Goal: Information Seeking & Learning: Check status

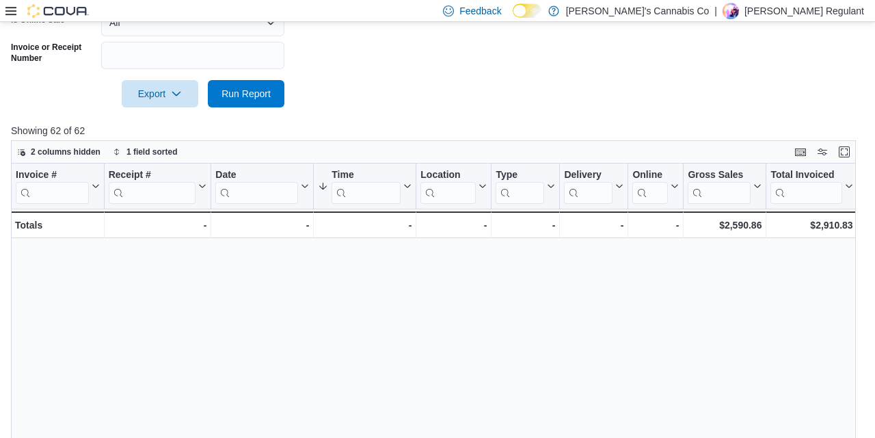
scroll to position [267, 21]
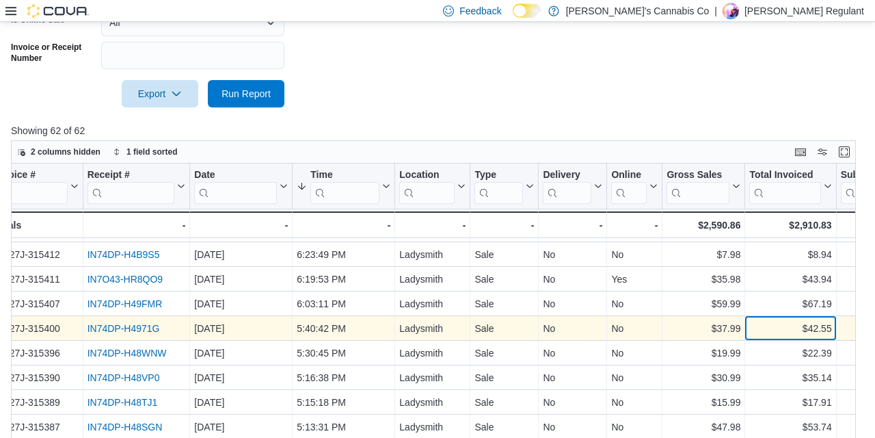
click at [809, 332] on div "$42.55" at bounding box center [790, 328] width 82 height 16
click at [766, 325] on div "$42.55" at bounding box center [790, 328] width 82 height 16
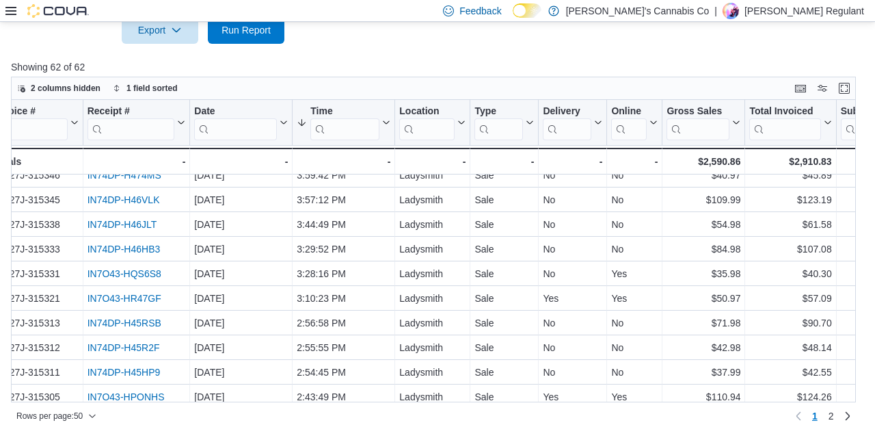
scroll to position [612, 21]
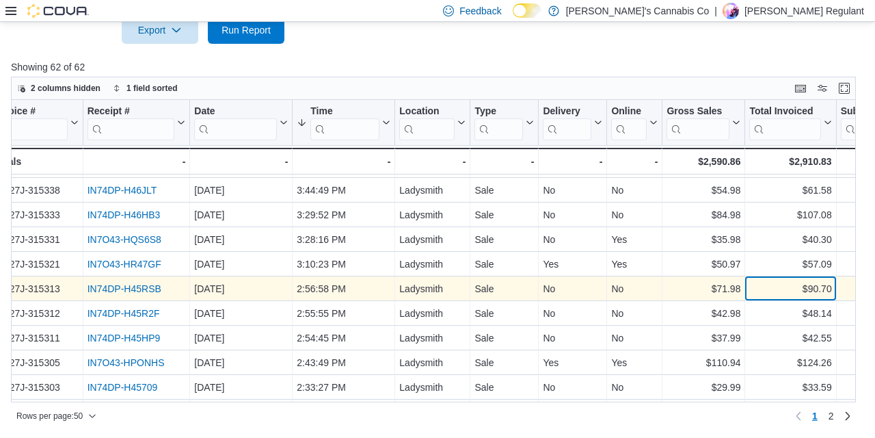
click at [810, 286] on div "$90.70" at bounding box center [790, 288] width 82 height 16
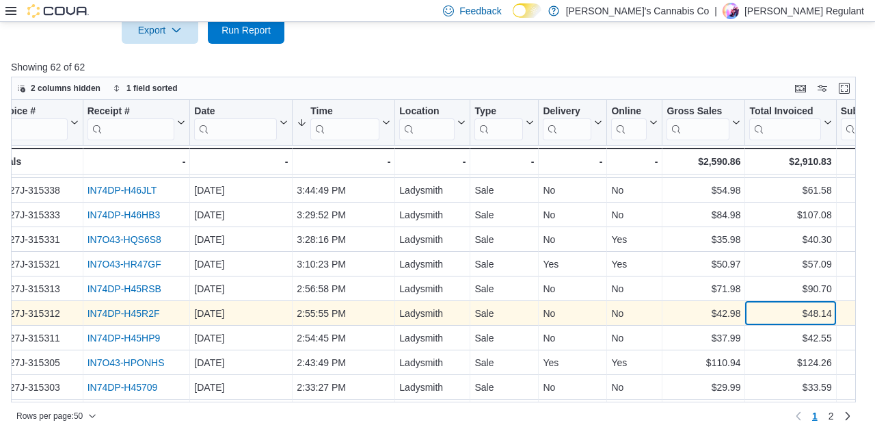
click at [822, 312] on div "$48.14" at bounding box center [790, 313] width 82 height 16
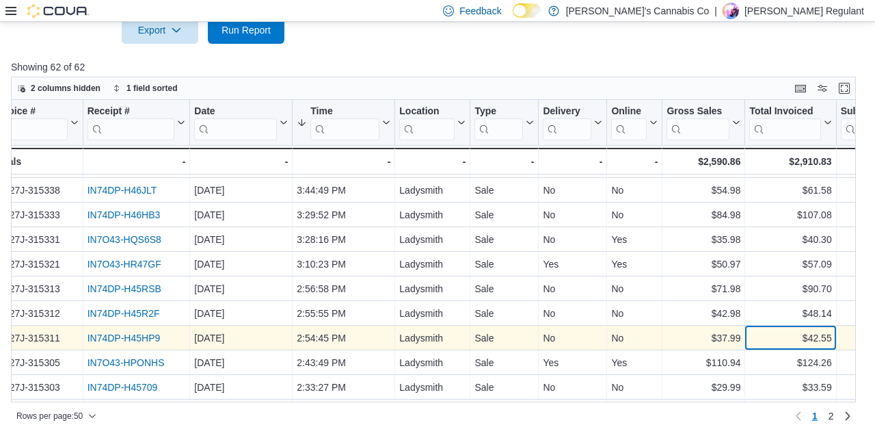
click at [821, 339] on div "$42.55" at bounding box center [790, 338] width 82 height 16
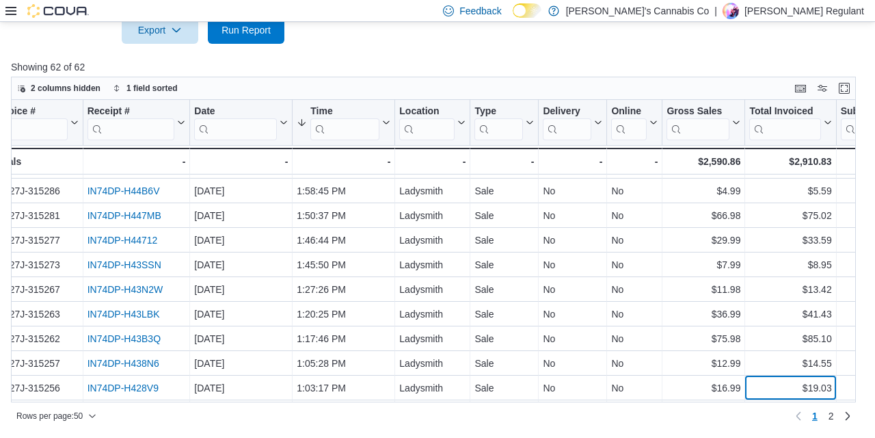
scroll to position [1003, 21]
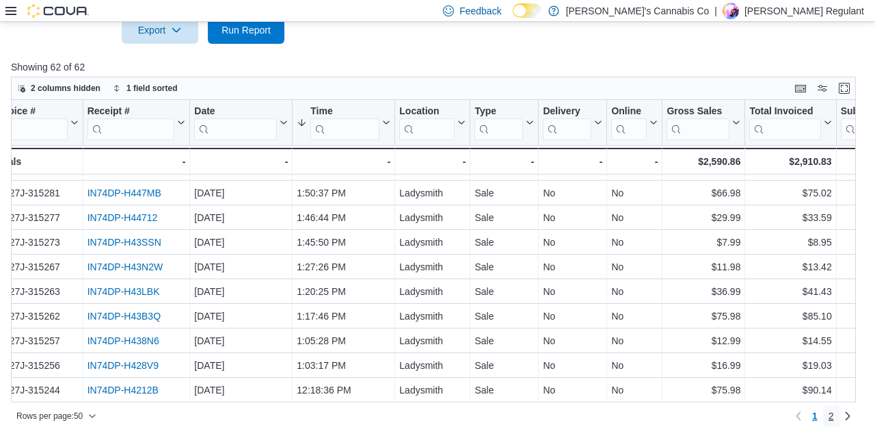
click at [828, 413] on link "2" at bounding box center [831, 416] width 16 height 22
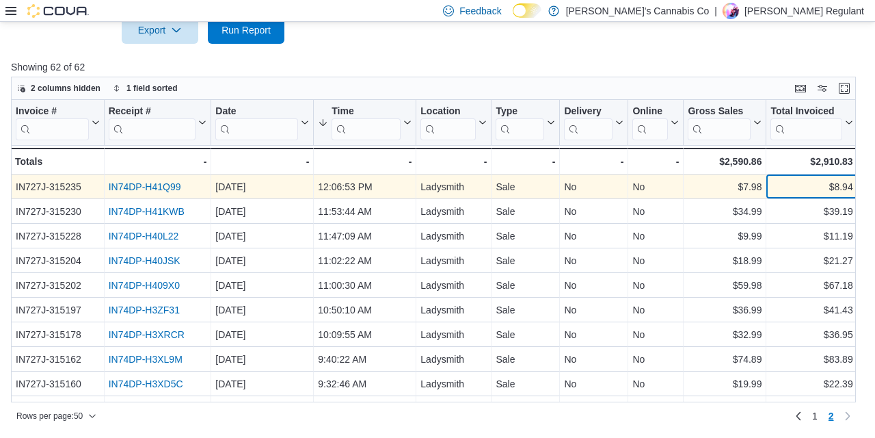
scroll to position [0, 1]
click at [822, 187] on div "$8.94" at bounding box center [810, 186] width 82 height 16
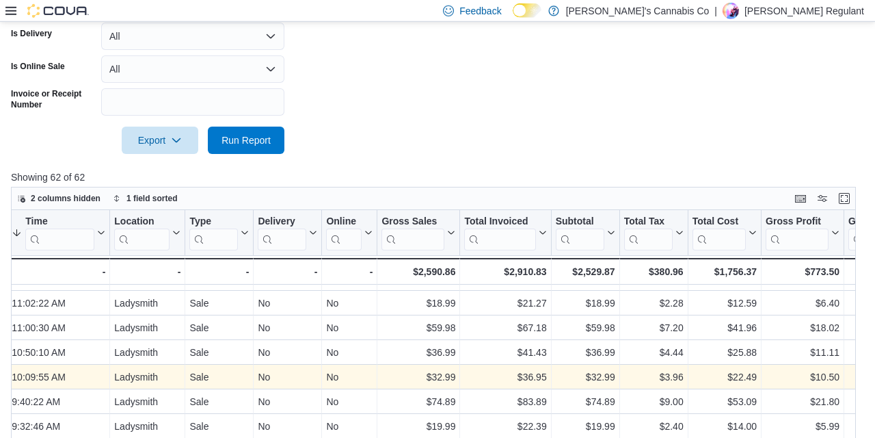
scroll to position [519, 0]
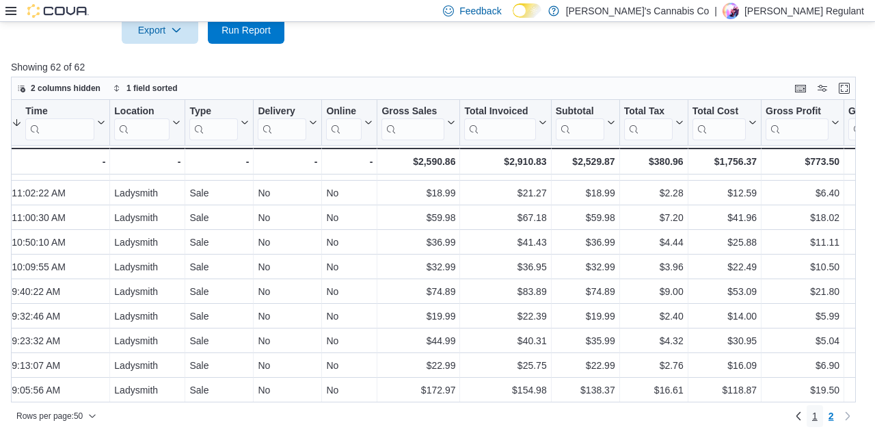
click at [816, 419] on span "1" at bounding box center [814, 416] width 5 height 14
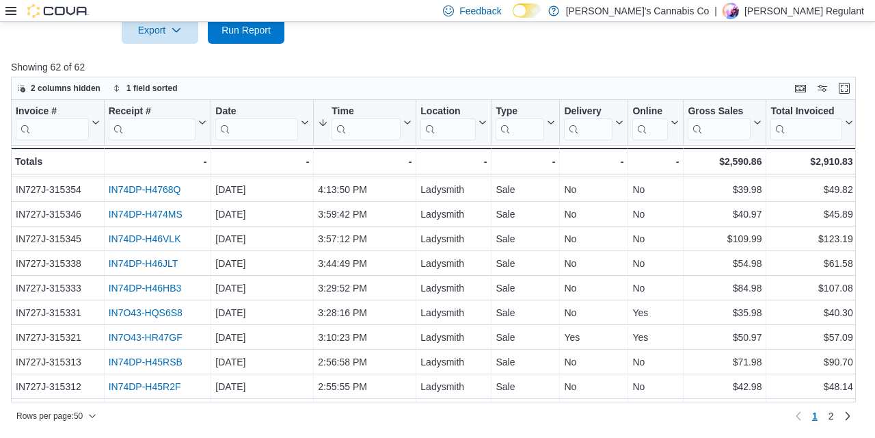
scroll to position [541, 0]
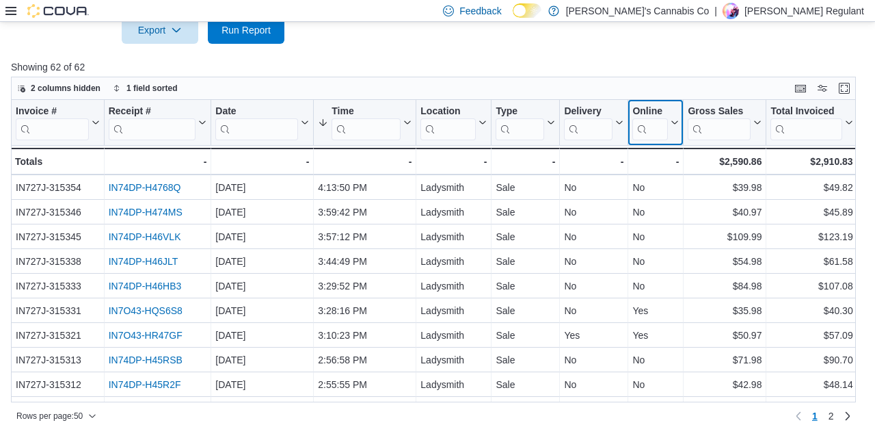
click at [658, 108] on div "Online" at bounding box center [650, 111] width 36 height 13
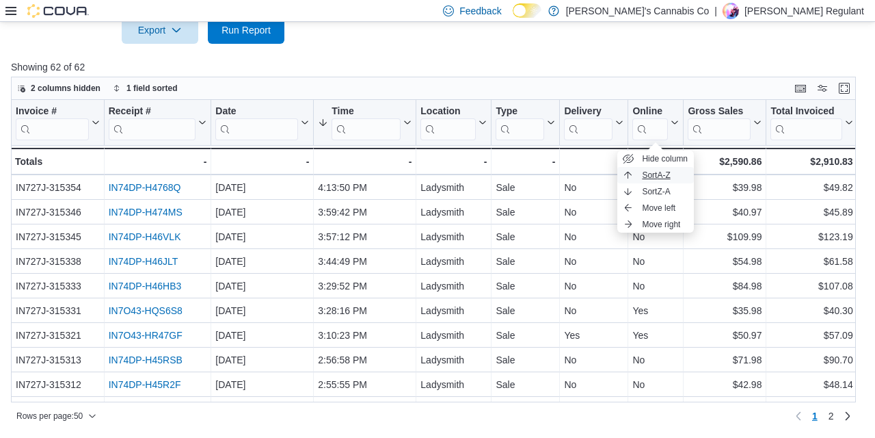
click at [666, 174] on span "Sort A-Z" at bounding box center [656, 175] width 28 height 11
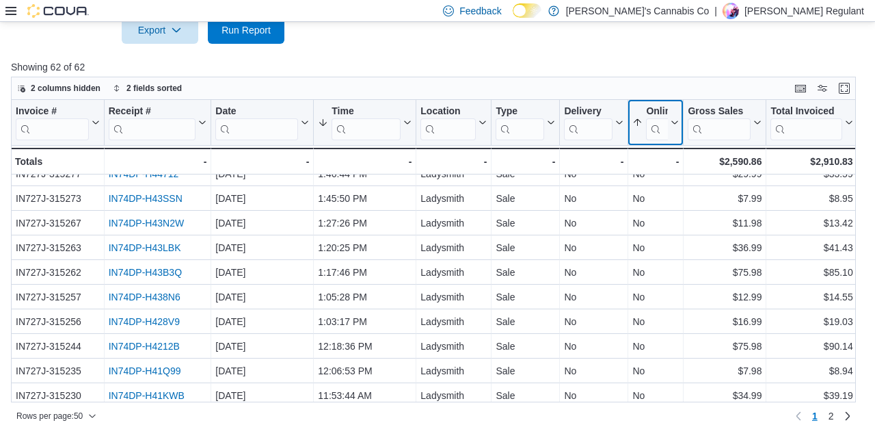
scroll to position [1003, 0]
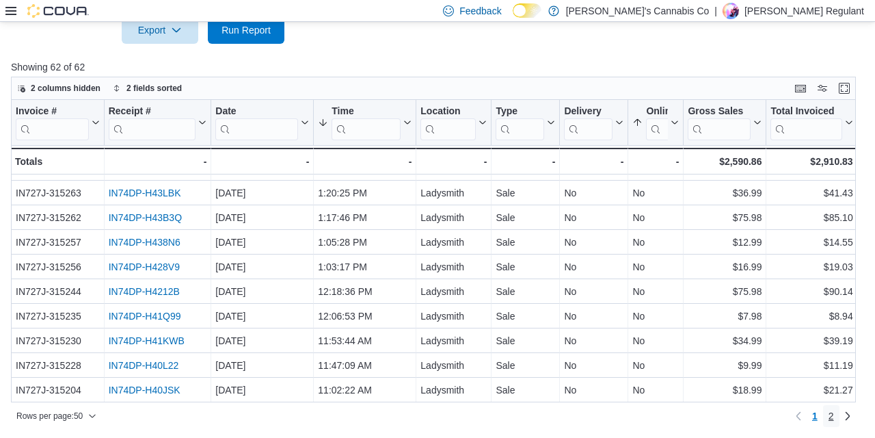
click at [827, 420] on link "2" at bounding box center [831, 416] width 16 height 22
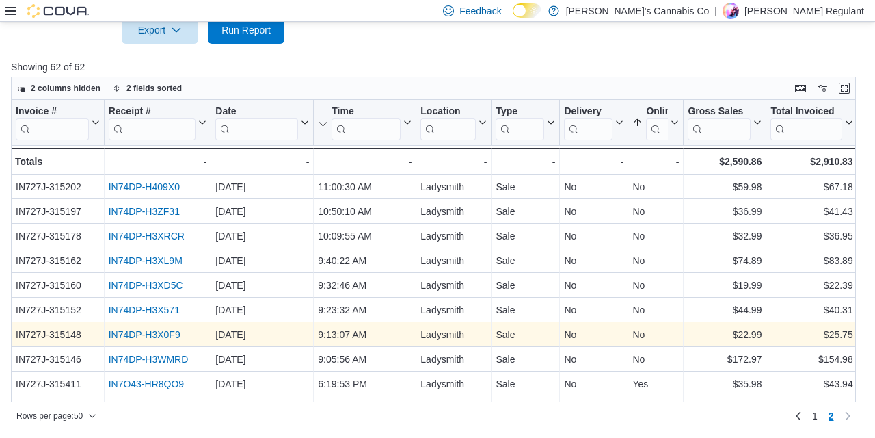
scroll to position [68, 0]
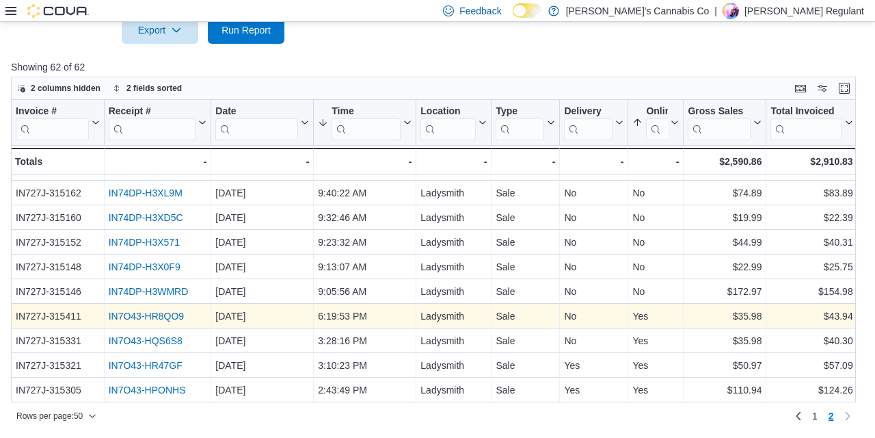
click at [140, 317] on link "IN7O43-HR8QO9" at bounding box center [146, 315] width 75 height 11
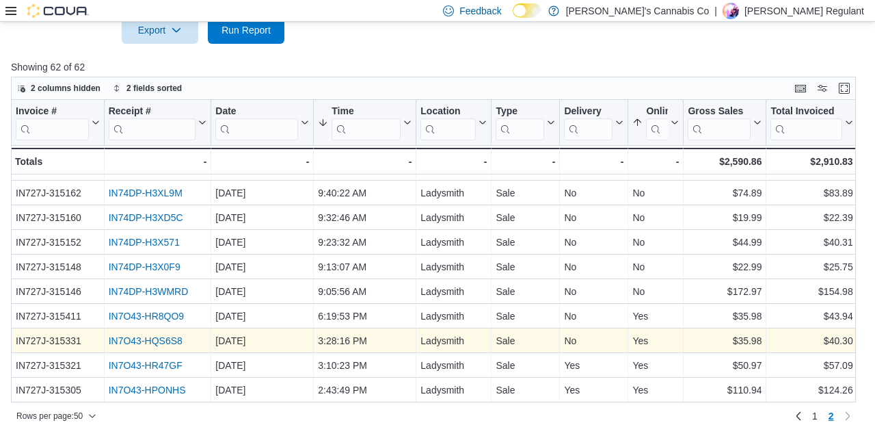
click at [143, 342] on link "IN7O43-HQS6S8" at bounding box center [146, 340] width 74 height 11
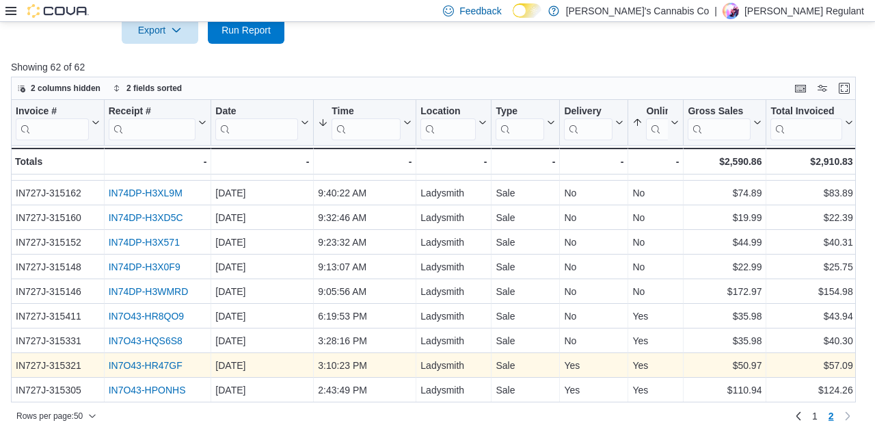
click at [143, 366] on link "IN7O43-HR47GF" at bounding box center [146, 365] width 74 height 11
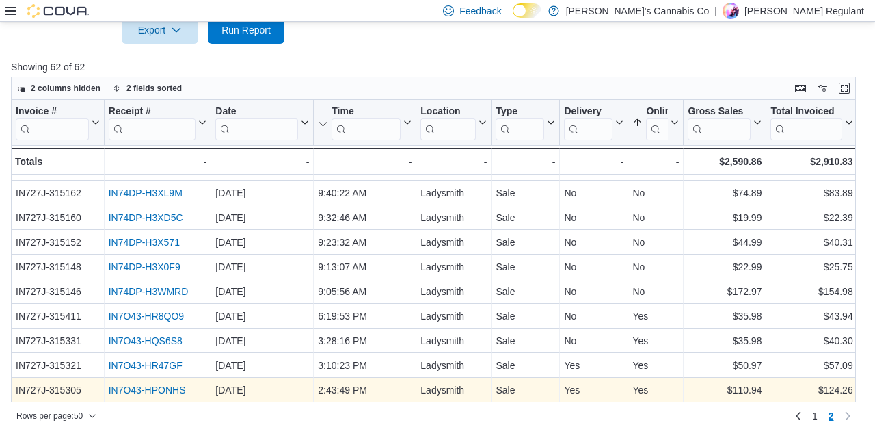
click at [140, 386] on link "IN7O43-HPONHS" at bounding box center [147, 389] width 77 height 11
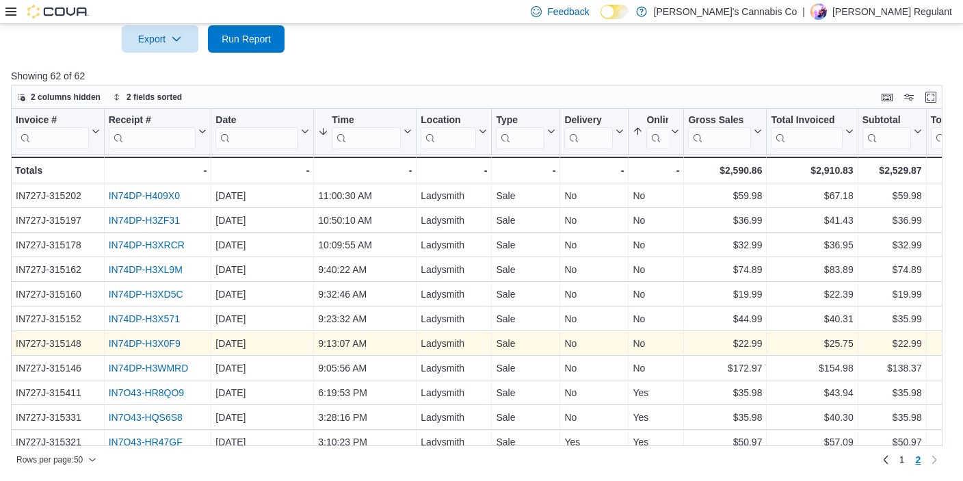
scroll to position [32, 0]
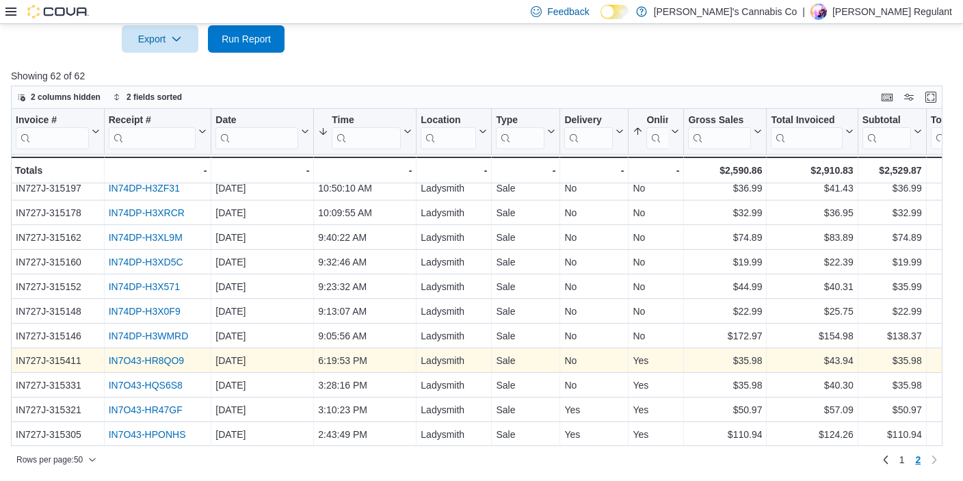
click at [153, 356] on link "IN7O43-HR8QO9" at bounding box center [146, 360] width 75 height 11
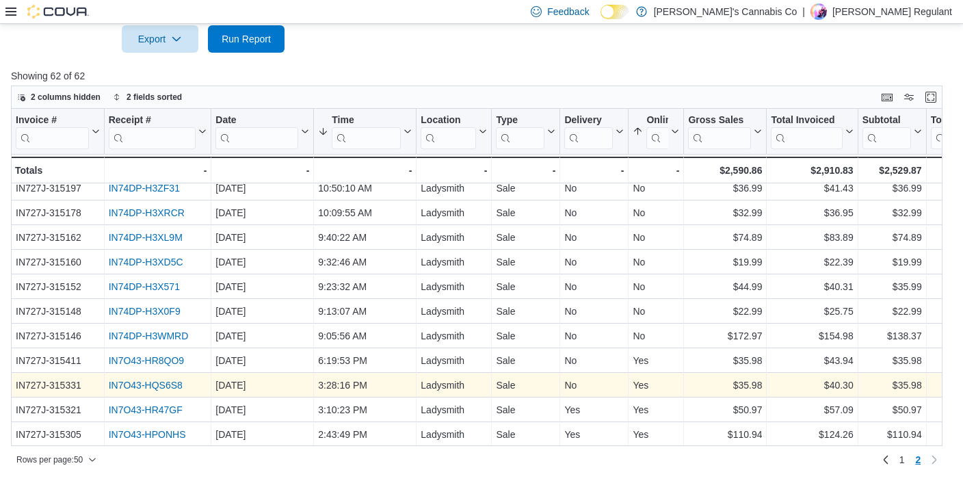
click at [155, 381] on link "IN7O43-HQS6S8" at bounding box center [146, 384] width 74 height 11
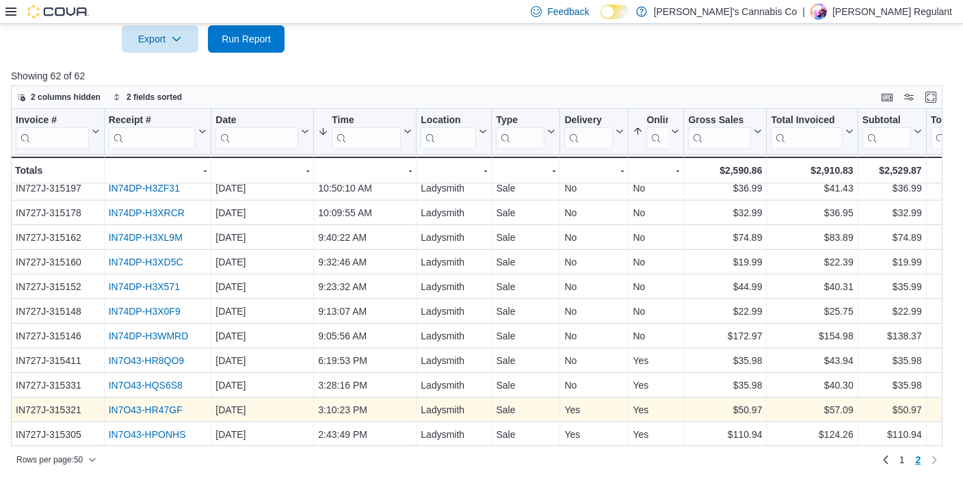
click at [160, 407] on link "IN7O43-HR47GF" at bounding box center [146, 409] width 74 height 11
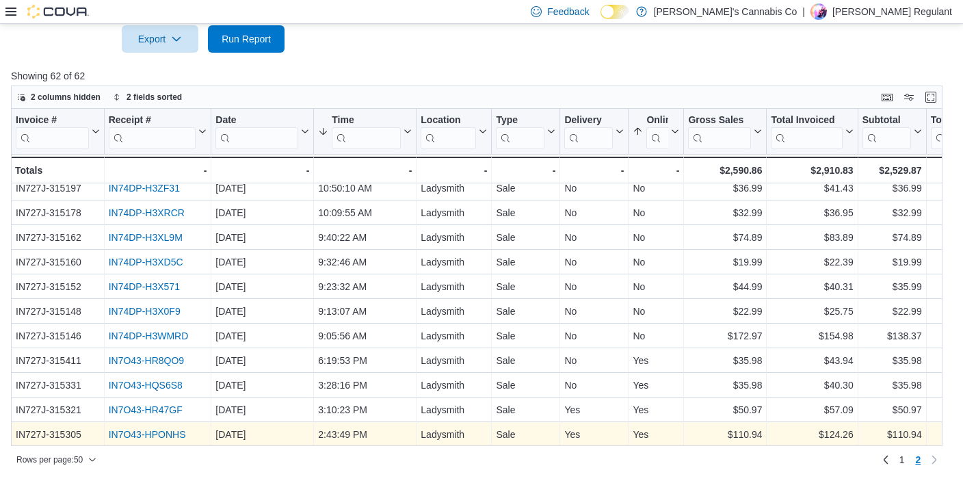
click at [163, 432] on link "IN7O43-HPONHS" at bounding box center [147, 434] width 77 height 11
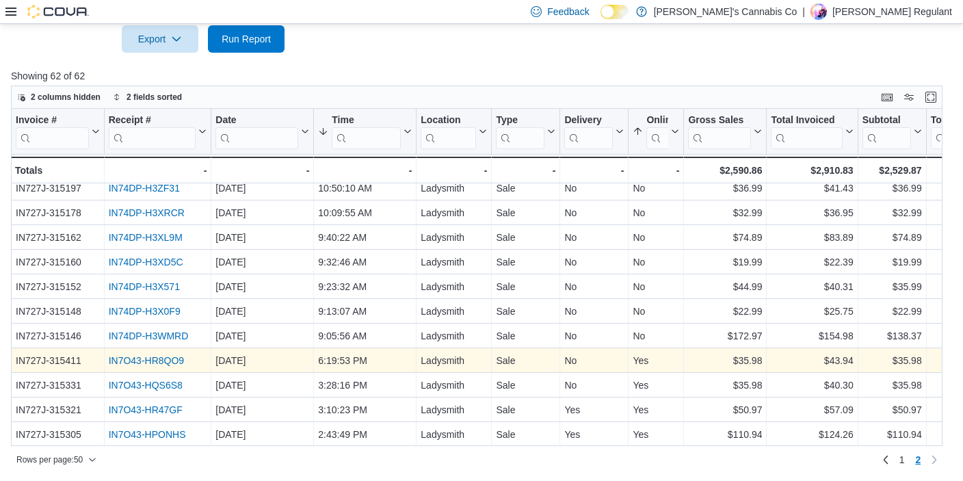
click at [154, 358] on link "IN7O43-HR8QO9" at bounding box center [146, 360] width 75 height 11
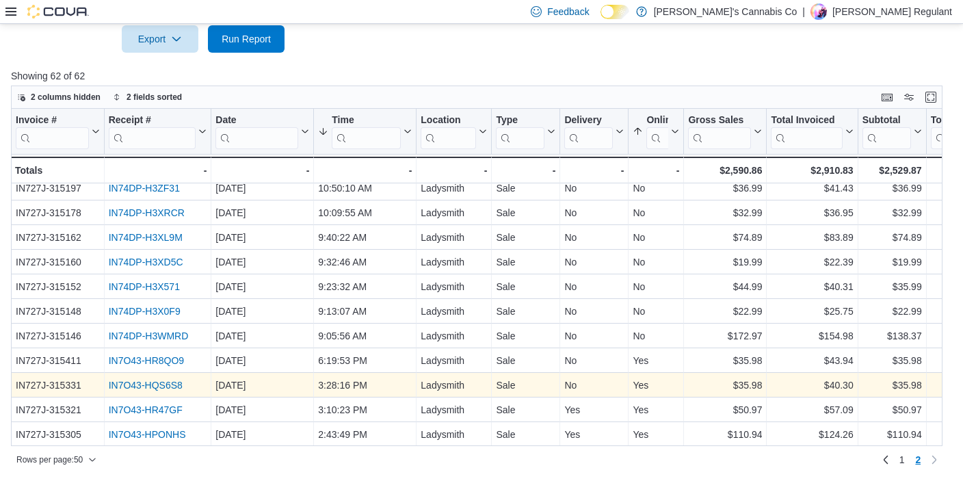
click at [144, 386] on link "IN7O43-HQS6S8" at bounding box center [146, 384] width 74 height 11
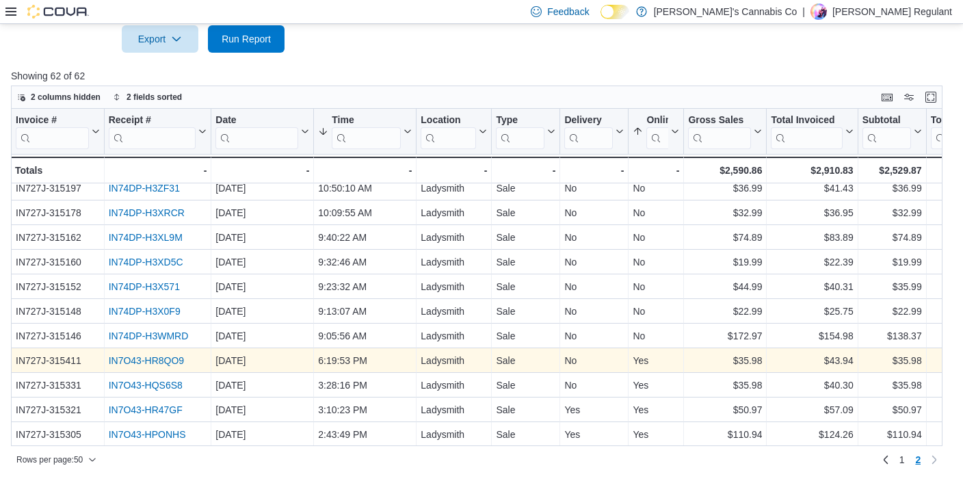
click at [150, 364] on link "IN7O43-HR8QO9" at bounding box center [146, 360] width 75 height 11
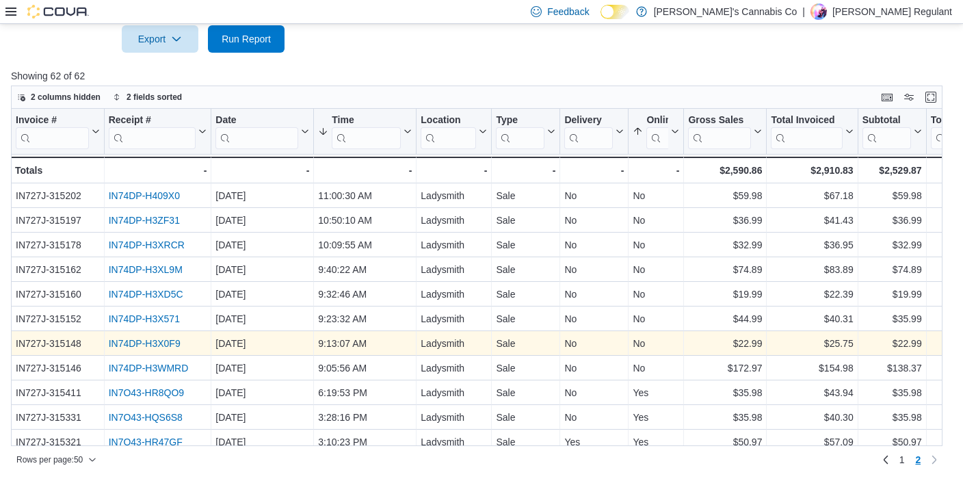
scroll to position [0, 0]
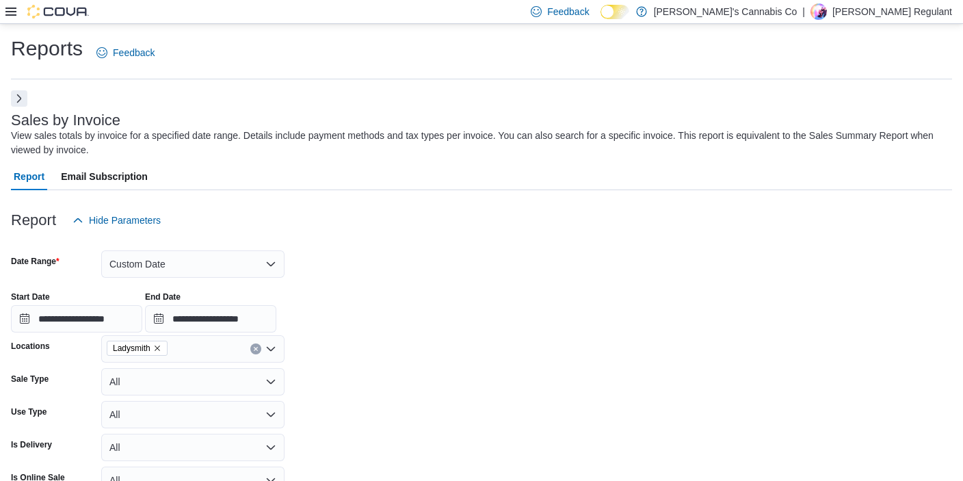
drag, startPoint x: 179, startPoint y: 322, endPoint x: 234, endPoint y: -82, distance: 407.8
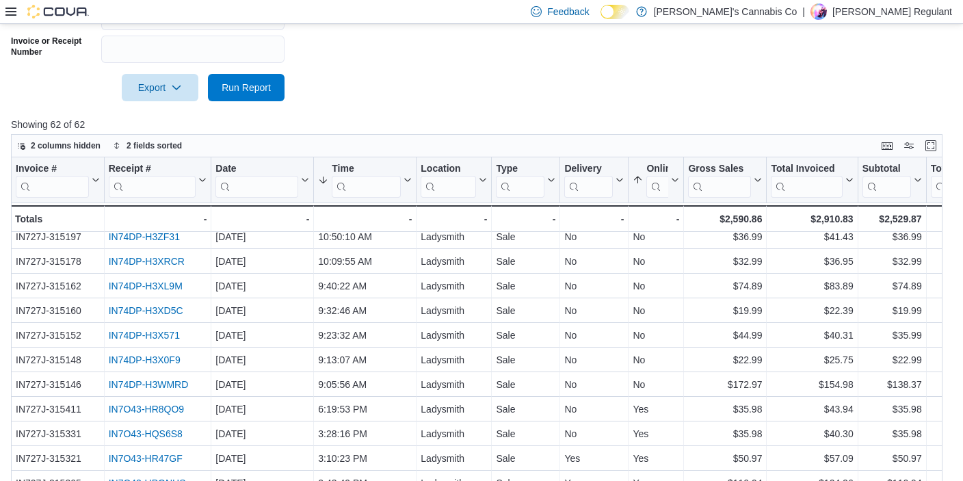
scroll to position [512, 0]
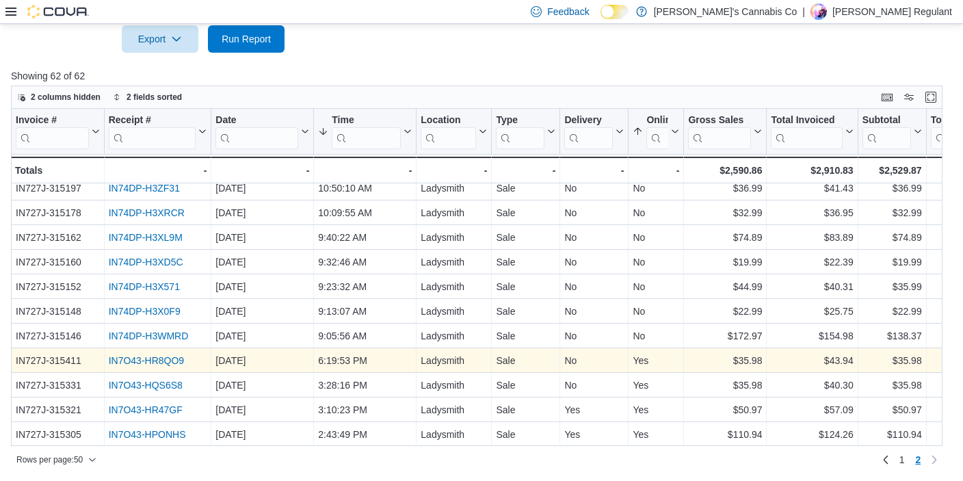
click at [154, 362] on link "IN7O43-HR8QO9" at bounding box center [146, 360] width 75 height 11
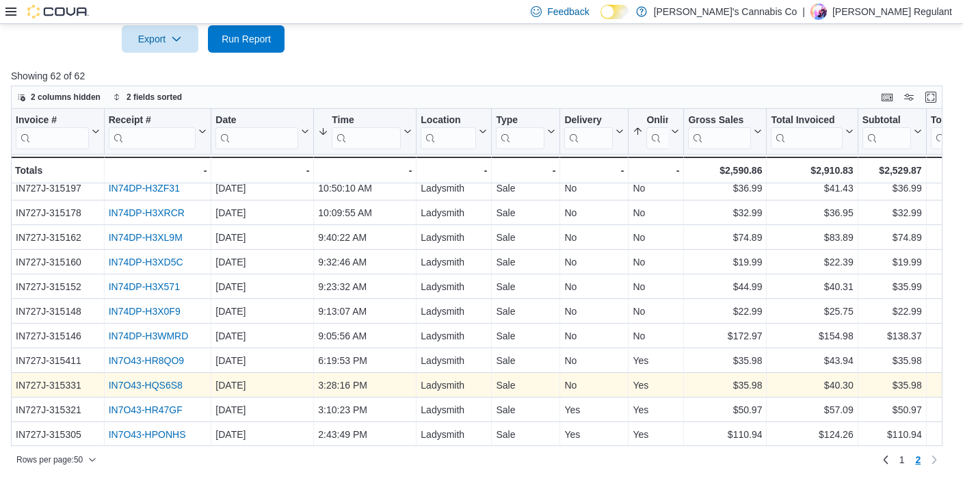
click at [157, 383] on link "IN7O43-HQS6S8" at bounding box center [146, 384] width 74 height 11
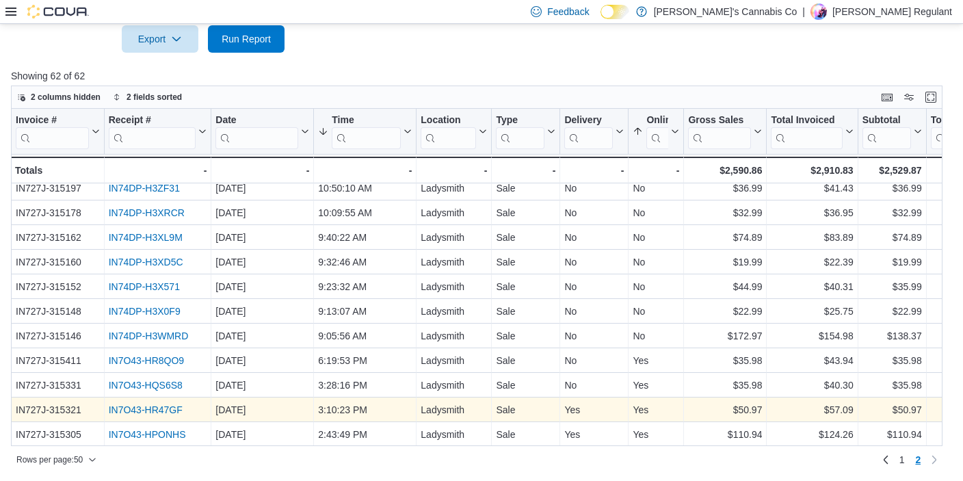
click at [159, 405] on link "IN7O43-HR47GF" at bounding box center [146, 409] width 74 height 11
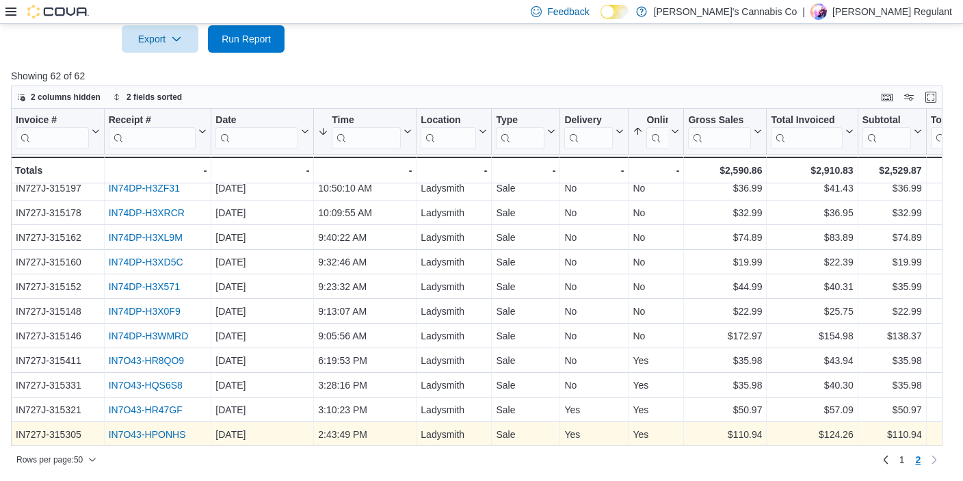
click at [159, 429] on link "IN7O43-HPONHS" at bounding box center [147, 434] width 77 height 11
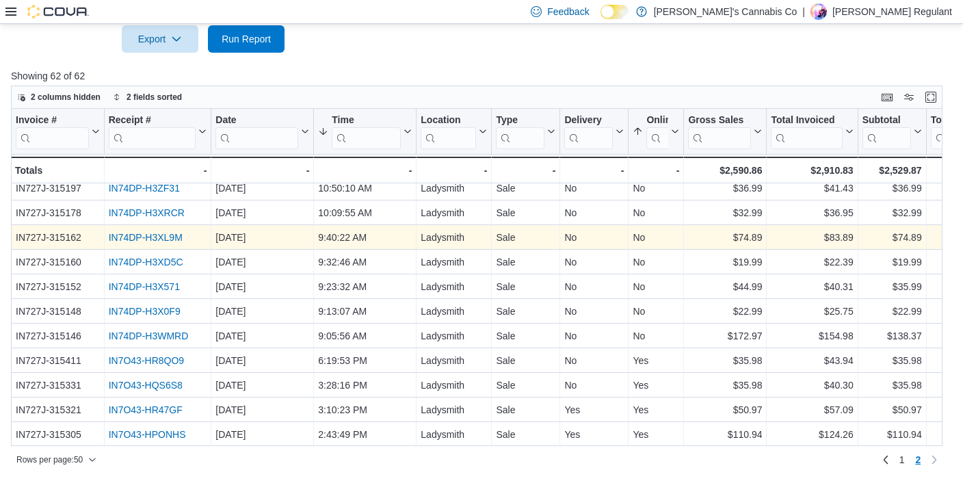
scroll to position [0, 0]
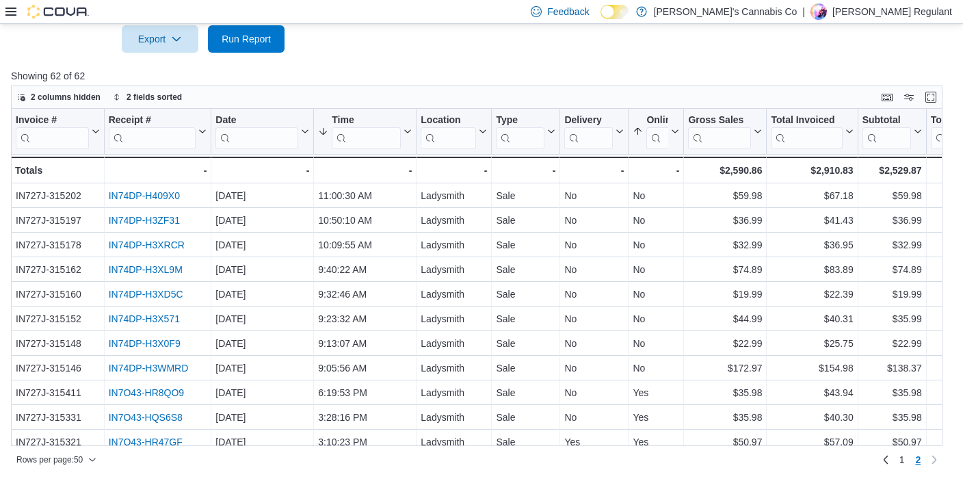
click at [10, 9] on icon at bounding box center [10, 12] width 11 height 8
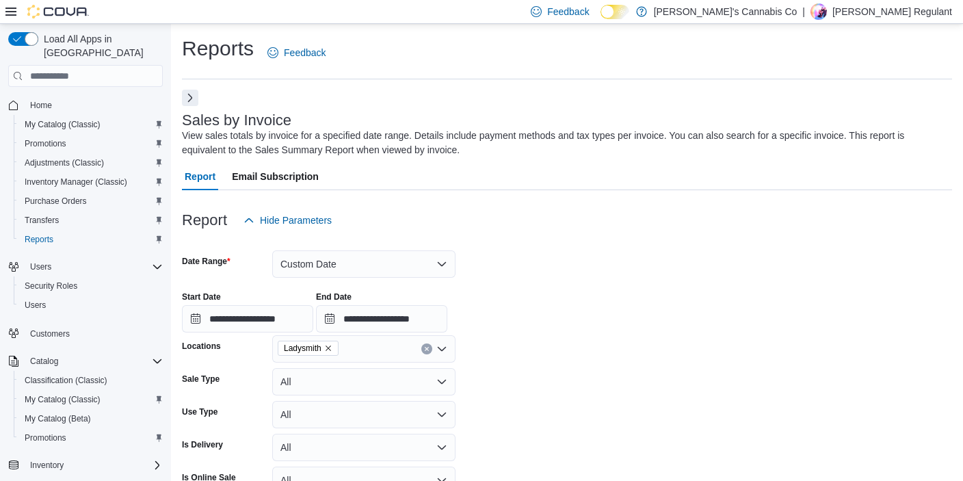
click at [193, 94] on button "Next" at bounding box center [190, 98] width 16 height 16
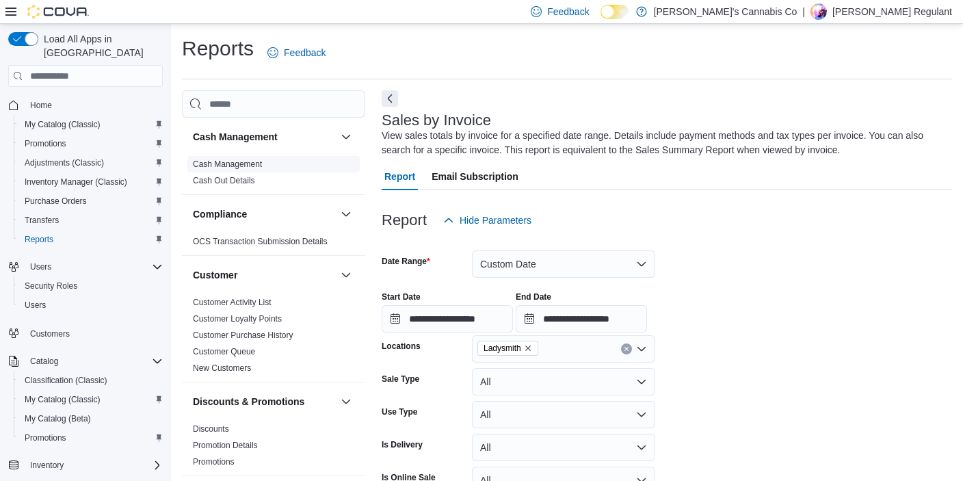
click at [247, 159] on span "Cash Management" at bounding box center [273, 164] width 172 height 16
click at [250, 163] on link "Cash Management" at bounding box center [227, 164] width 69 height 10
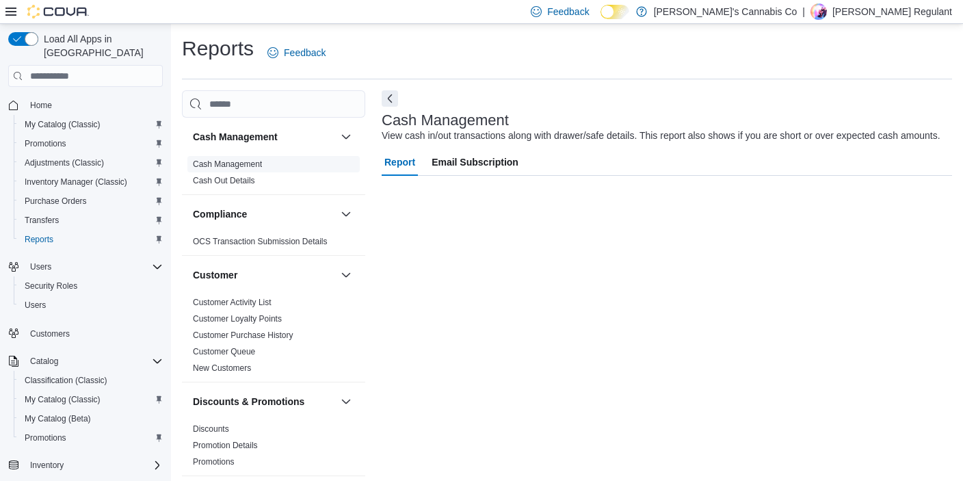
scroll to position [8, 0]
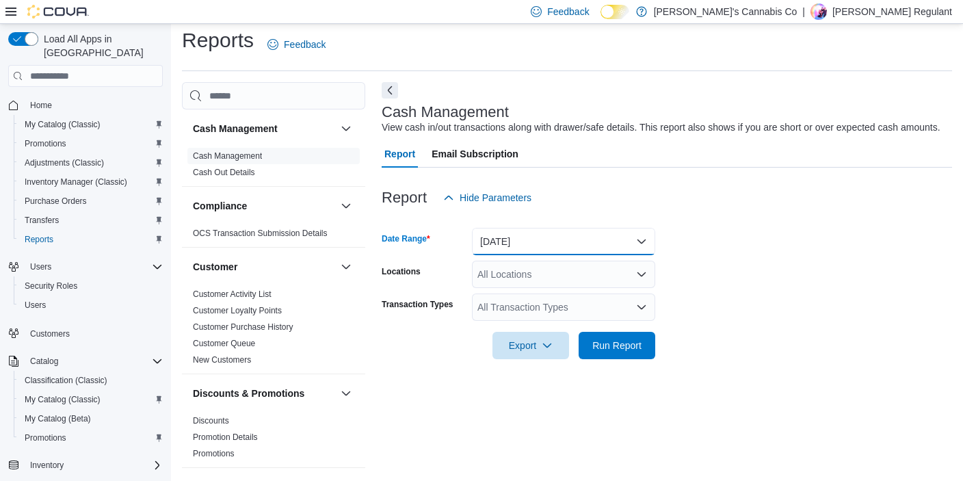
click at [508, 252] on button "Today" at bounding box center [563, 241] width 183 height 27
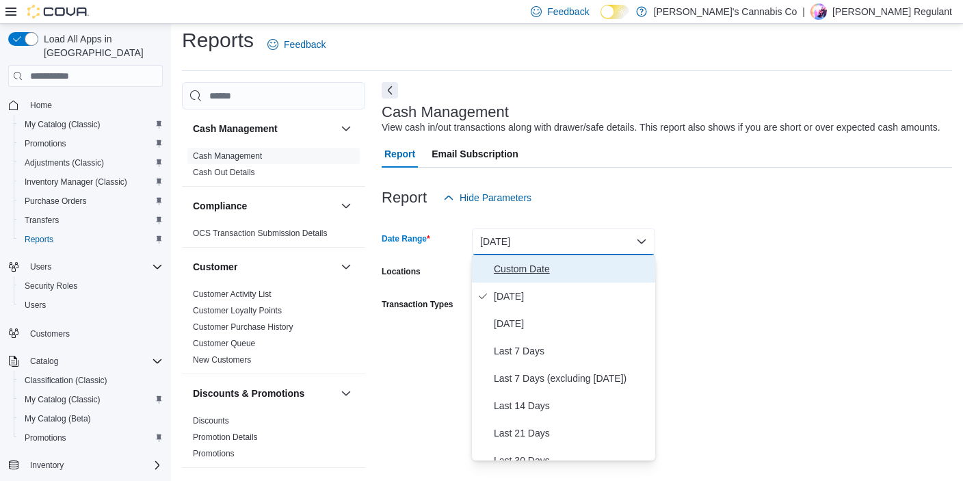
click at [522, 277] on button "Custom Date" at bounding box center [563, 268] width 183 height 27
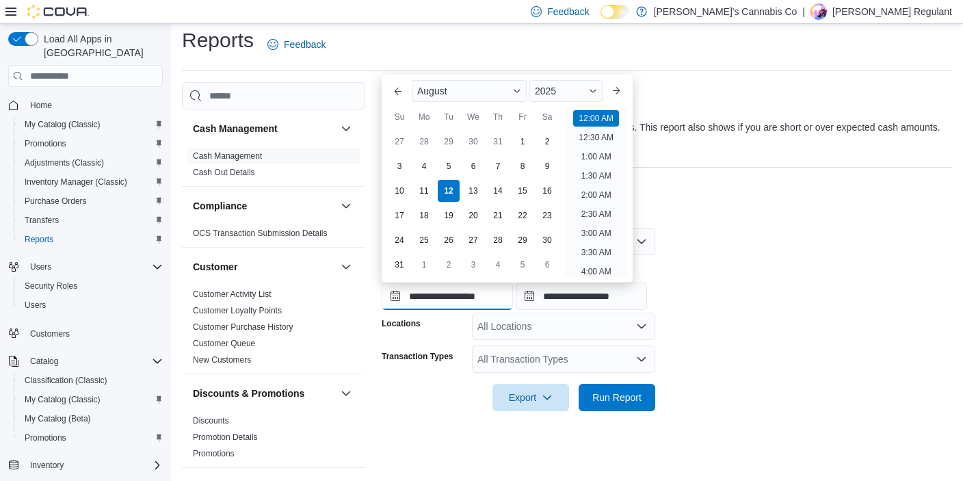
click at [468, 301] on input "**********" at bounding box center [446, 295] width 131 height 27
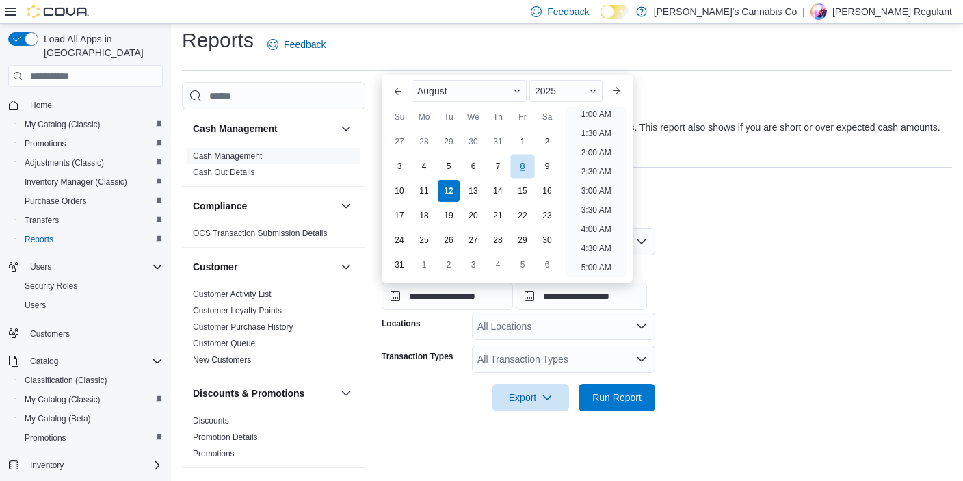
click at [529, 162] on div "8" at bounding box center [522, 166] width 24 height 24
type input "**********"
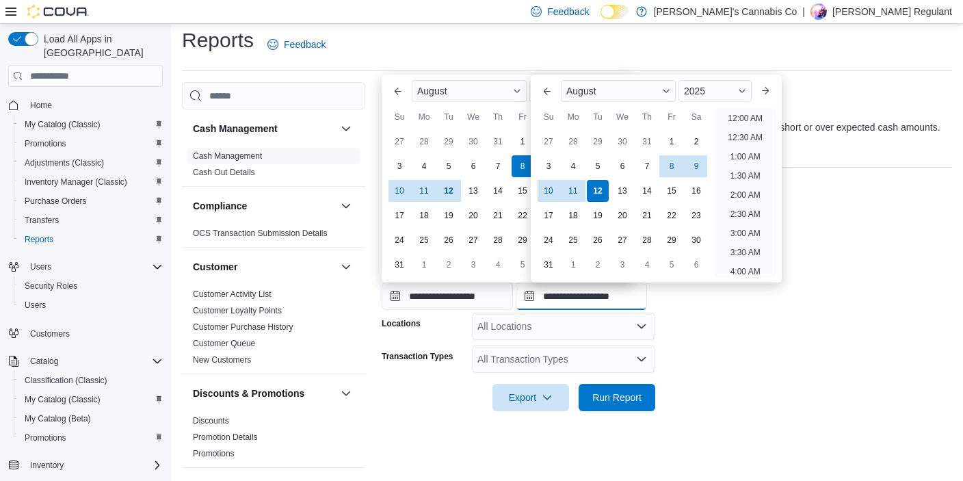
scroll to position [752, 0]
click at [580, 298] on input "**********" at bounding box center [580, 295] width 131 height 27
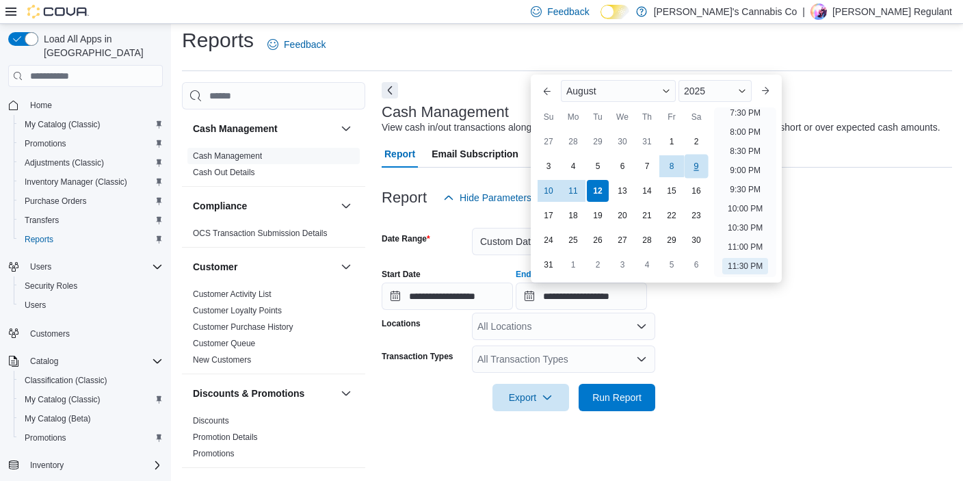
click at [701, 164] on div "9" at bounding box center [696, 166] width 24 height 24
type input "**********"
click at [559, 321] on div "All Locations" at bounding box center [563, 325] width 183 height 27
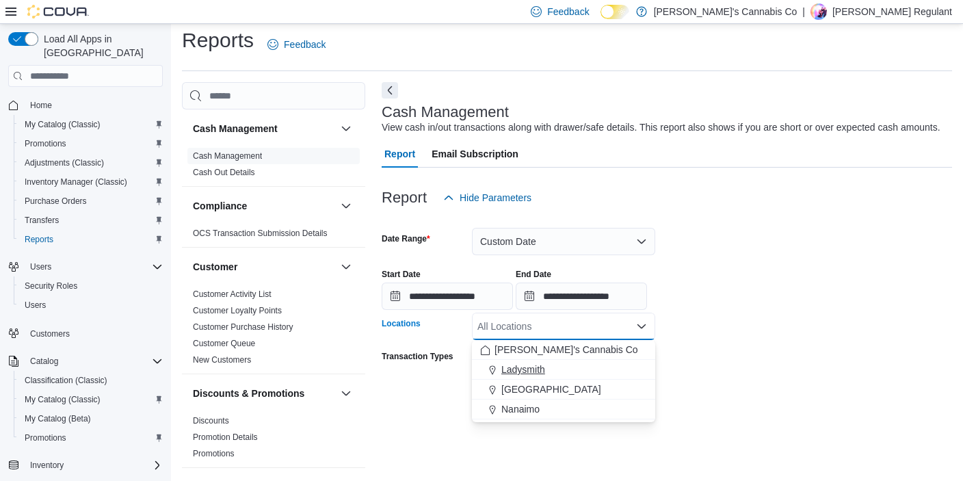
click at [532, 360] on button "Ladysmith" at bounding box center [563, 370] width 183 height 20
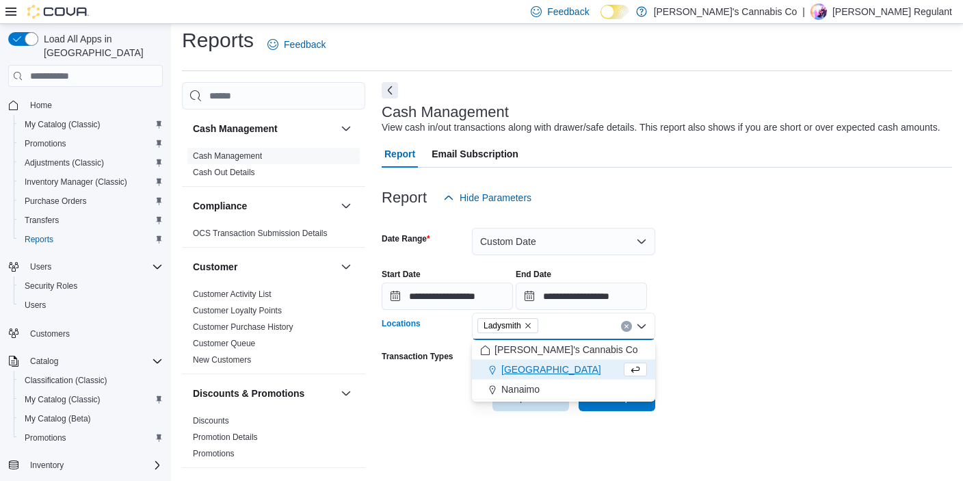
click at [714, 403] on form "**********" at bounding box center [666, 311] width 570 height 200
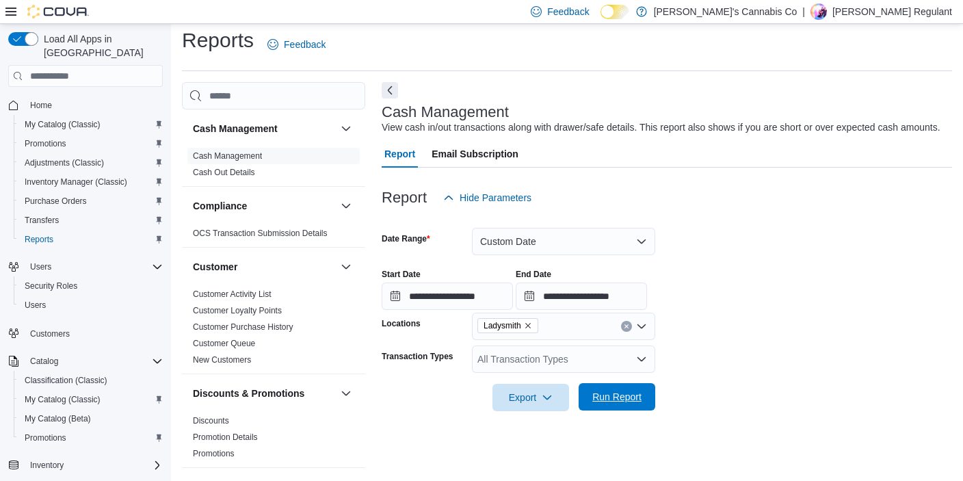
click at [640, 400] on span "Run Report" at bounding box center [616, 397] width 49 height 14
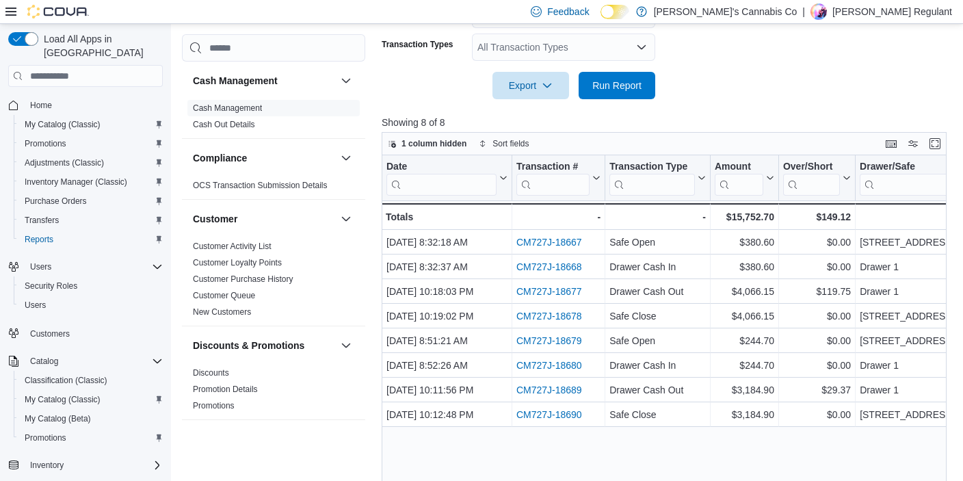
scroll to position [366, 0]
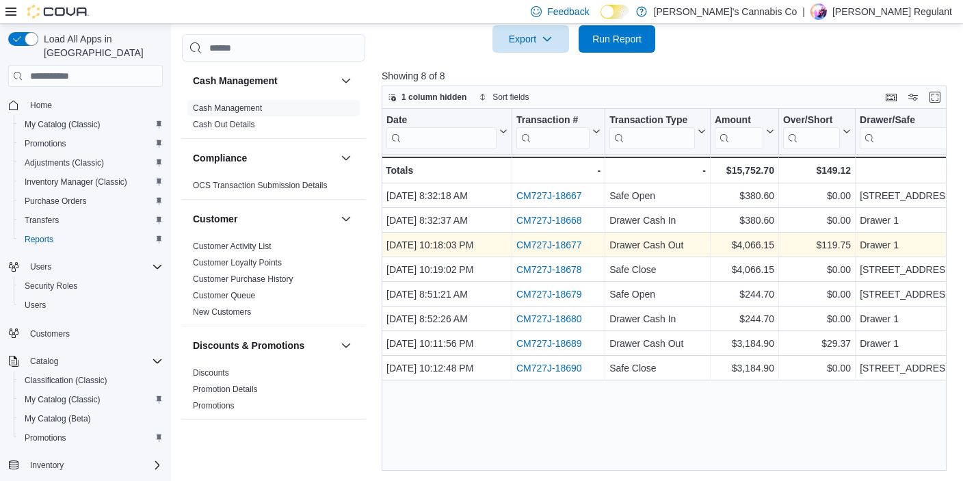
click at [542, 247] on link "CM727J-18677" at bounding box center [549, 244] width 66 height 11
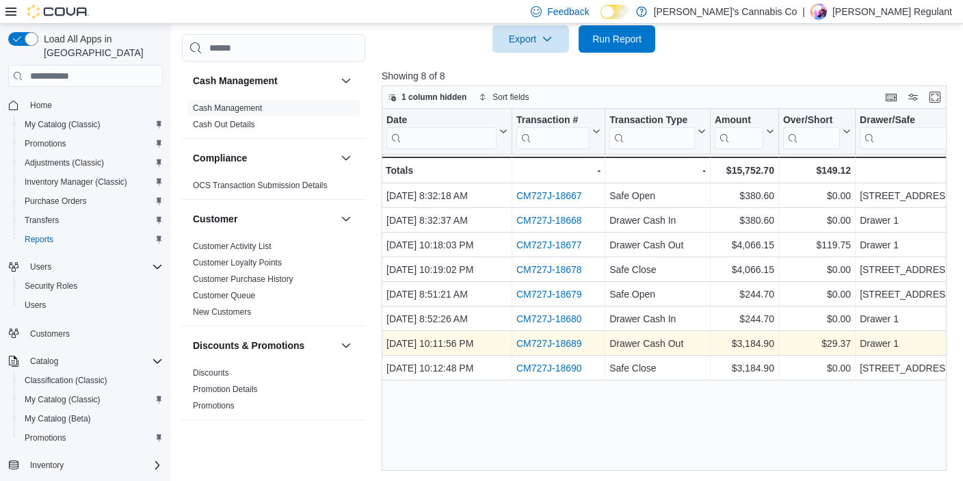
click at [551, 339] on link "CM727J-18689" at bounding box center [549, 343] width 66 height 11
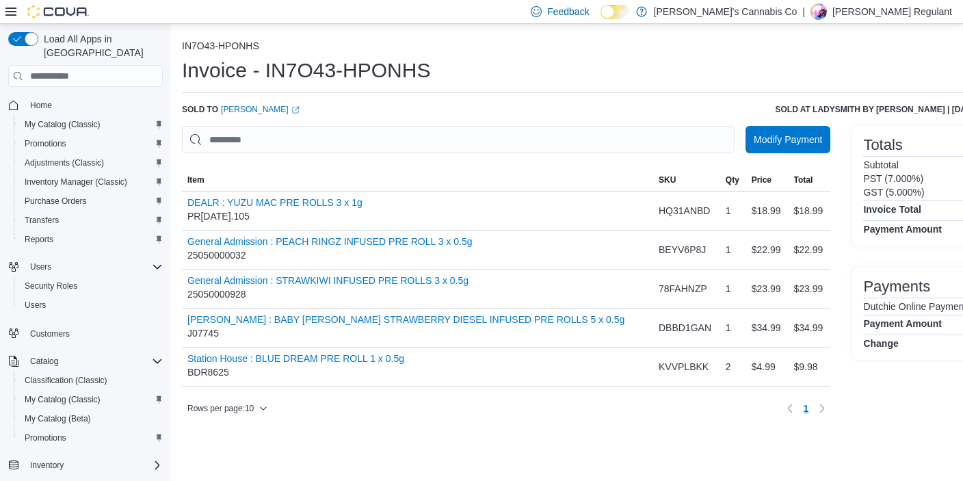
click at [543, 114] on div "Sold to Talia Hemingway (opens in a new tab or window) Sold at Ladysmith by Sco…" at bounding box center [597, 109] width 830 height 11
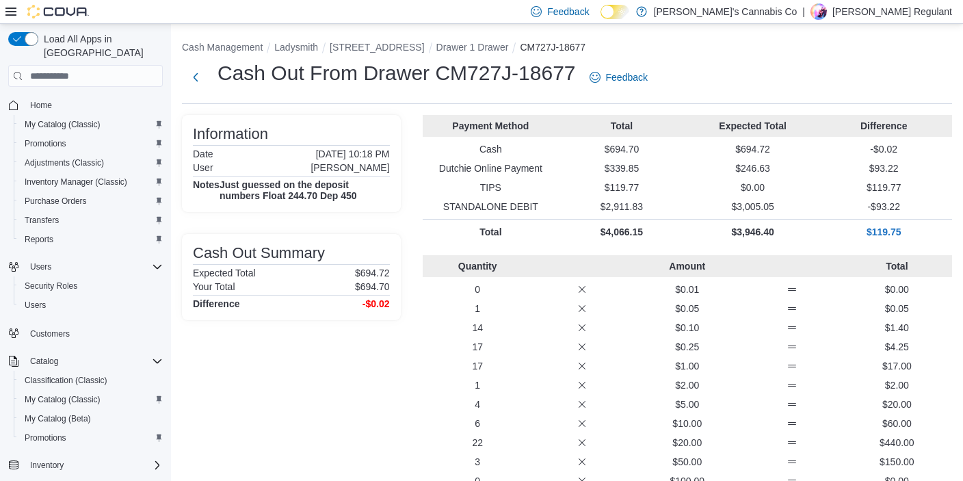
click at [356, 347] on div "Information Date August 8, 2025 10:18 PM User Julian Howe Notes Just guessed on…" at bounding box center [291, 316] width 219 height 403
